Goal: Use online tool/utility: Utilize a website feature to perform a specific function

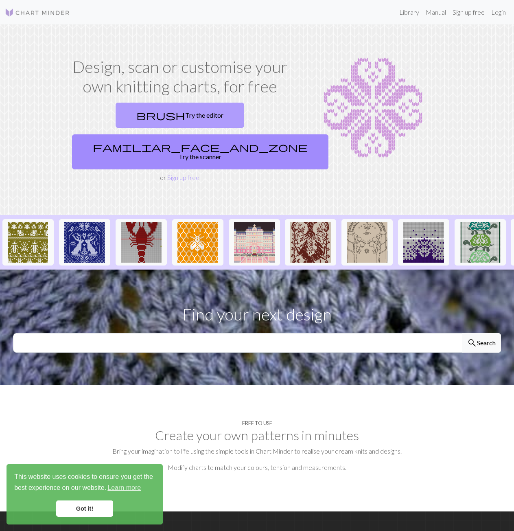
click at [127, 111] on link "brush Try the editor" at bounding box center [180, 115] width 129 height 25
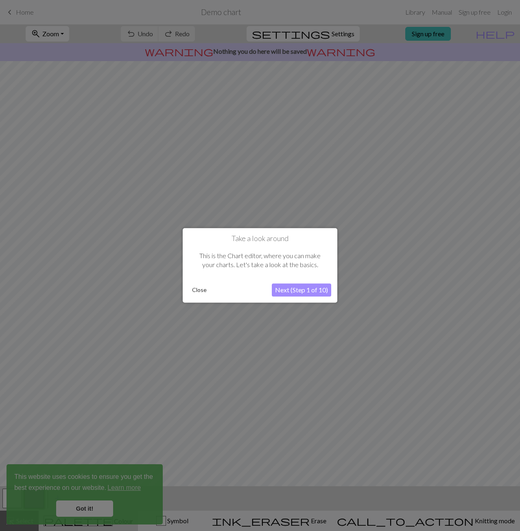
click at [199, 287] on button "Close" at bounding box center [199, 290] width 21 height 12
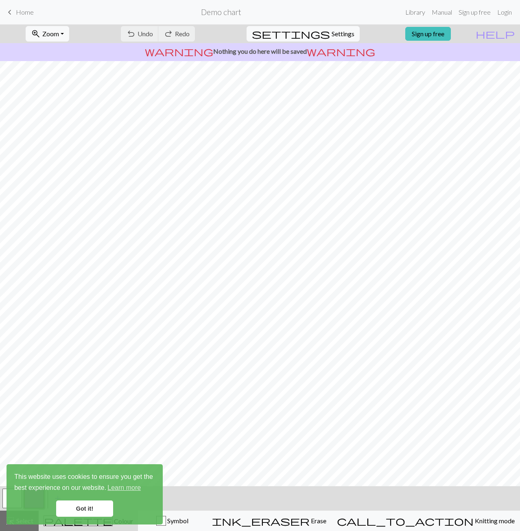
click at [178, 36] on div "undo Undo Undo redo Redo Redo" at bounding box center [158, 33] width 86 height 19
click at [280, 57] on div "warning Nothing you do here will be saved warning" at bounding box center [260, 52] width 520 height 18
click at [332, 529] on button "ink_eraser Erase Erase" at bounding box center [269, 521] width 125 height 20
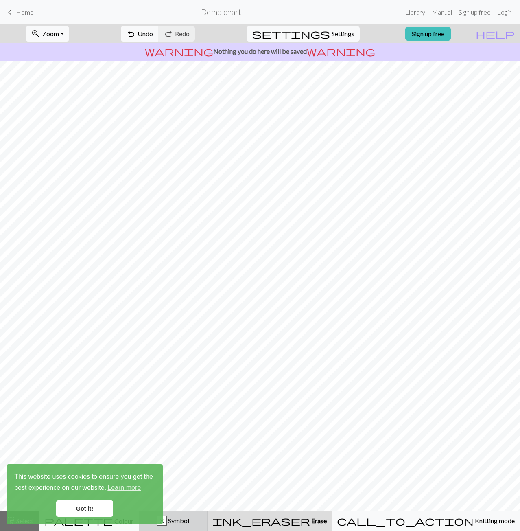
click at [202, 518] on div "x Symbol" at bounding box center [173, 521] width 58 height 10
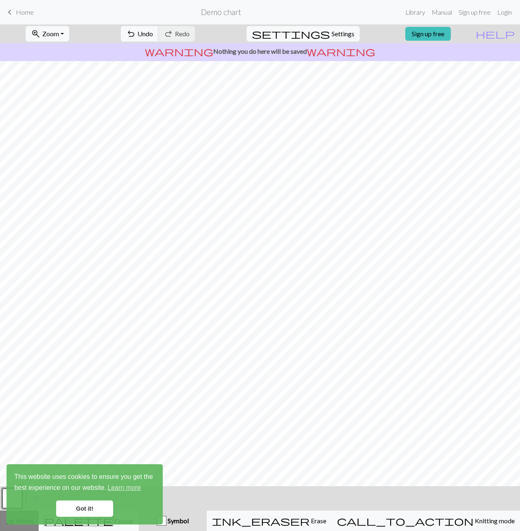
click at [21, 527] on button "highlight_alt Select Select" at bounding box center [19, 521] width 39 height 20
